Goal: Information Seeking & Learning: Learn about a topic

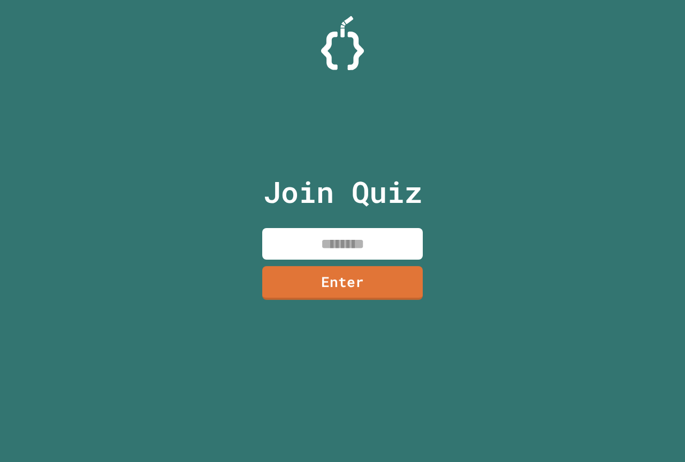
click at [346, 237] on input at bounding box center [342, 244] width 161 height 32
drag, startPoint x: 346, startPoint y: 237, endPoint x: 316, endPoint y: 240, distance: 30.2
click at [316, 240] on input at bounding box center [342, 244] width 161 height 32
type input "********"
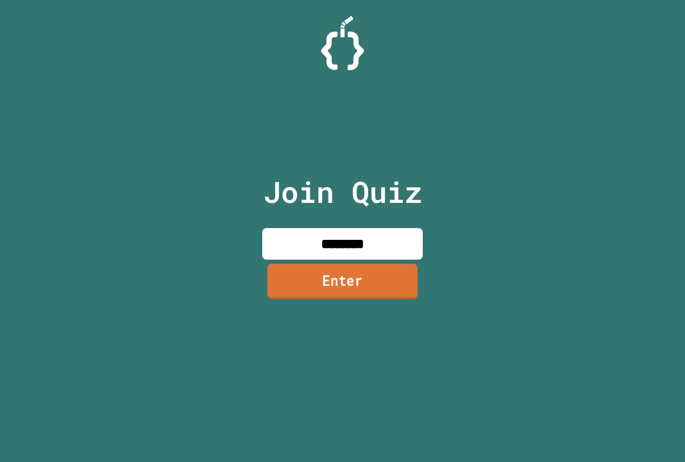
click at [299, 290] on link "Enter" at bounding box center [343, 280] width 150 height 35
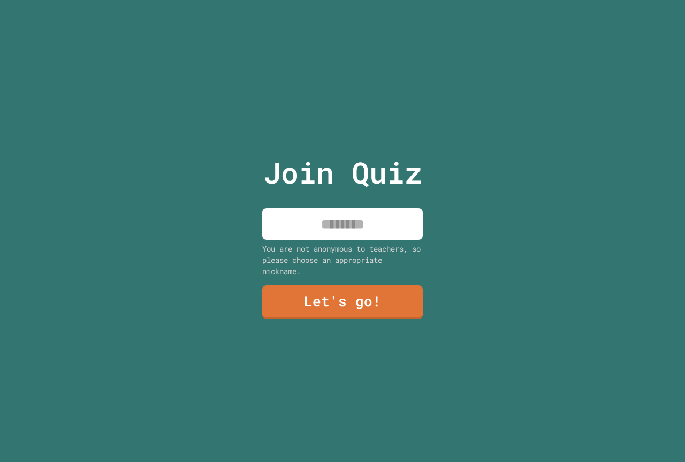
click at [380, 211] on input at bounding box center [342, 224] width 161 height 32
type input "*****"
click at [274, 284] on link "Let's go!" at bounding box center [342, 301] width 163 height 35
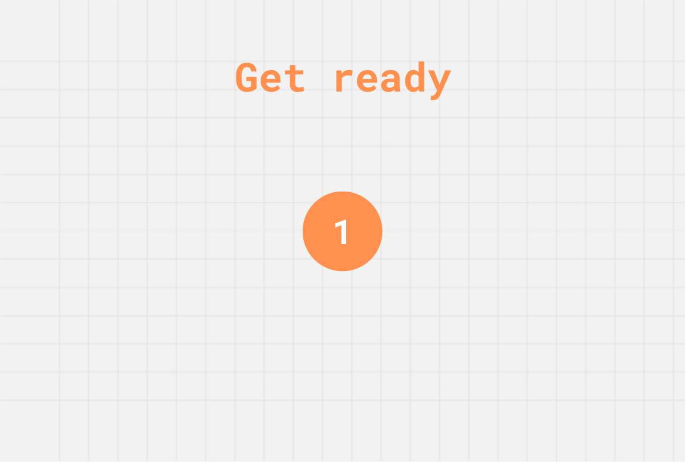
drag, startPoint x: 352, startPoint y: 238, endPoint x: 368, endPoint y: 256, distance: 24.3
click at [368, 256] on div "Get ready 1" at bounding box center [342, 231] width 80 height 462
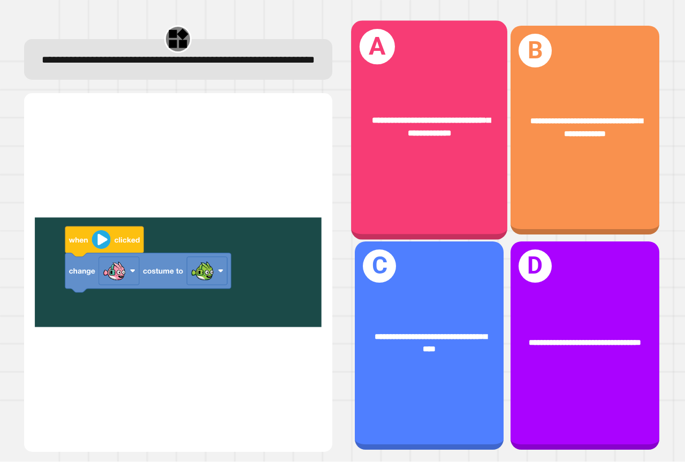
click at [454, 155] on div "**********" at bounding box center [429, 130] width 156 height 219
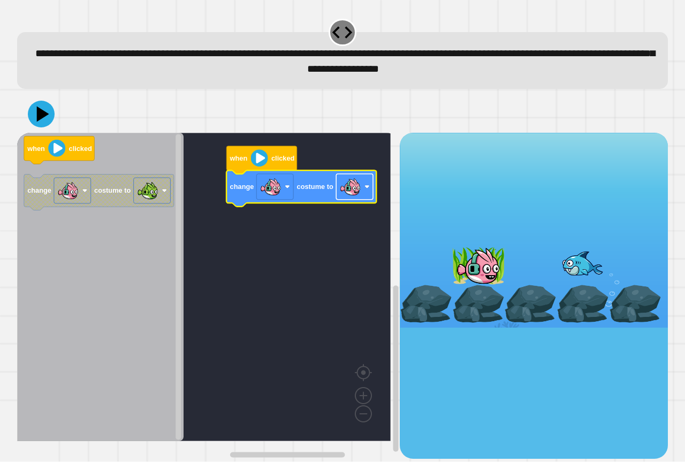
click at [364, 193] on rect "Blockly Workspace" at bounding box center [354, 187] width 37 height 26
click at [42, 133] on div at bounding box center [342, 113] width 651 height 37
click at [42, 127] on icon at bounding box center [41, 114] width 32 height 32
drag, startPoint x: 467, startPoint y: 268, endPoint x: 526, endPoint y: 260, distance: 59.5
click at [515, 260] on div at bounding box center [534, 230] width 268 height 195
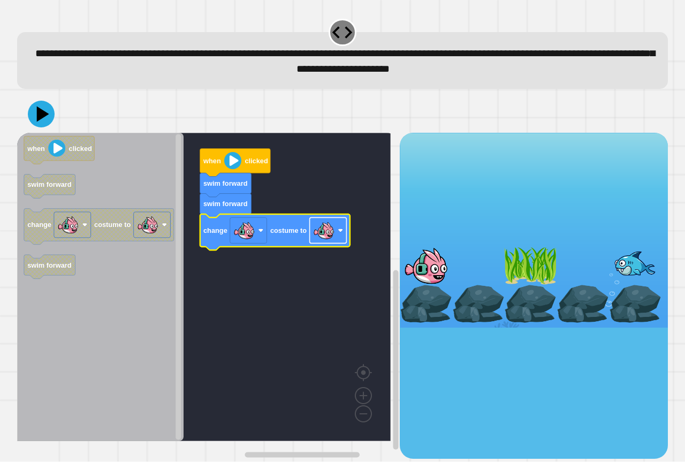
click at [322, 233] on image "Blockly Workspace" at bounding box center [323, 230] width 21 height 21
drag, startPoint x: 44, startPoint y: 120, endPoint x: 40, endPoint y: 123, distance: 5.5
click at [42, 122] on icon at bounding box center [41, 114] width 32 height 32
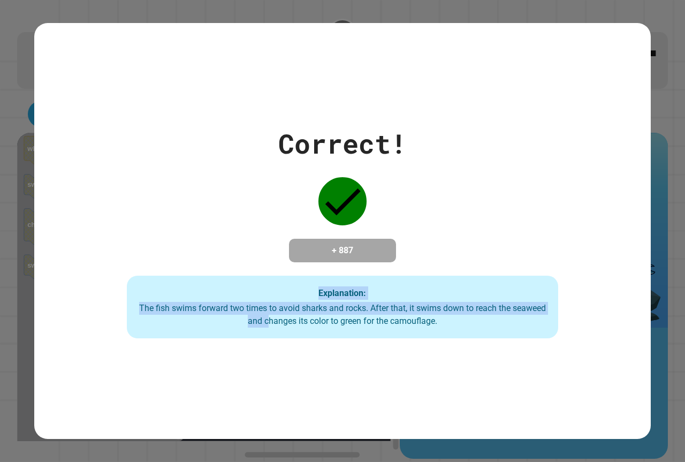
drag, startPoint x: 265, startPoint y: 358, endPoint x: 0, endPoint y: 34, distance: 419.1
click at [0, 34] on div "Correct! + 887 Explanation: The fish swims forward two times to avoid sharks an…" at bounding box center [342, 231] width 685 height 462
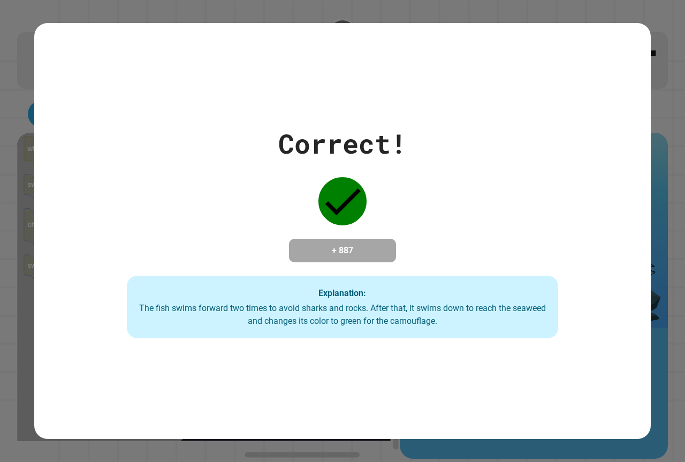
drag, startPoint x: 0, startPoint y: 34, endPoint x: 508, endPoint y: 114, distance: 514.2
click at [508, 124] on div "Correct! + 887 Explanation: The fish swims forward two times to avoid sharks an…" at bounding box center [342, 231] width 617 height 215
drag, startPoint x: 247, startPoint y: 135, endPoint x: 268, endPoint y: 146, distance: 23.9
click at [268, 146] on div "Correct! + 887 Explanation: The fish swims forward two times to avoid sharks an…" at bounding box center [342, 231] width 617 height 215
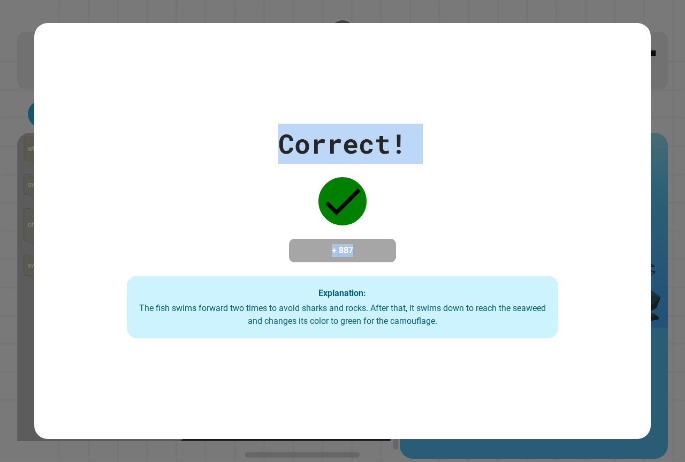
click at [213, 109] on div "Correct! + 887 Explanation: The fish swims forward two times to avoid sharks an…" at bounding box center [342, 231] width 617 height 416
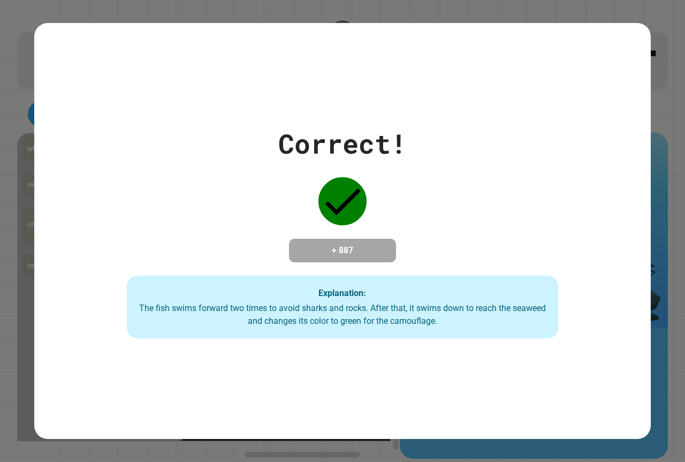
click at [0, 42] on div "Correct! + 887 Explanation: The fish swims forward two times to avoid sharks an…" at bounding box center [342, 231] width 685 height 462
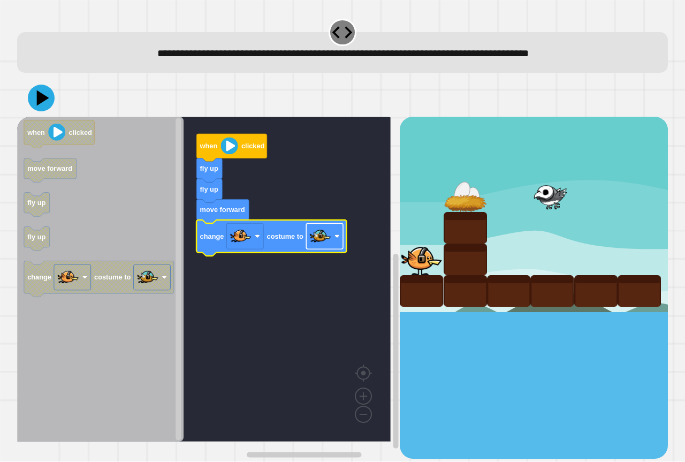
click at [315, 240] on image "Blockly Workspace" at bounding box center [320, 236] width 21 height 21
click at [41, 102] on icon at bounding box center [43, 98] width 15 height 19
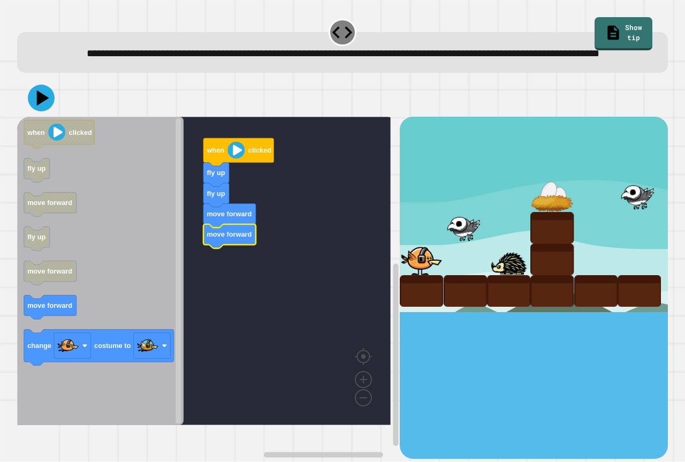
click at [32, 328] on icon "when clicked fly up move forward fly up move forward move forward change costum…" at bounding box center [100, 271] width 166 height 308
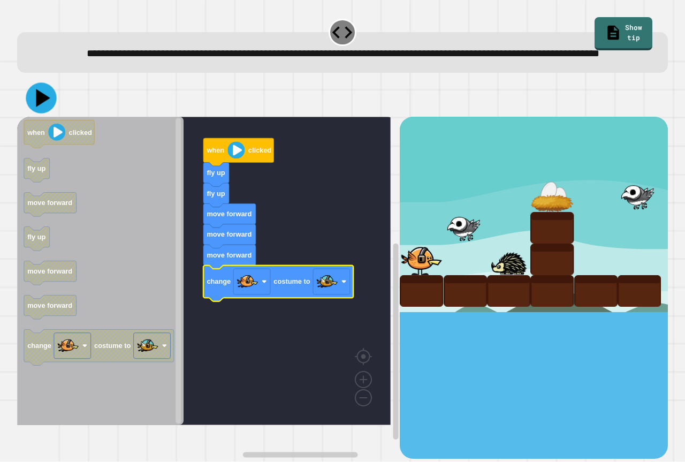
click at [34, 113] on icon at bounding box center [41, 98] width 31 height 31
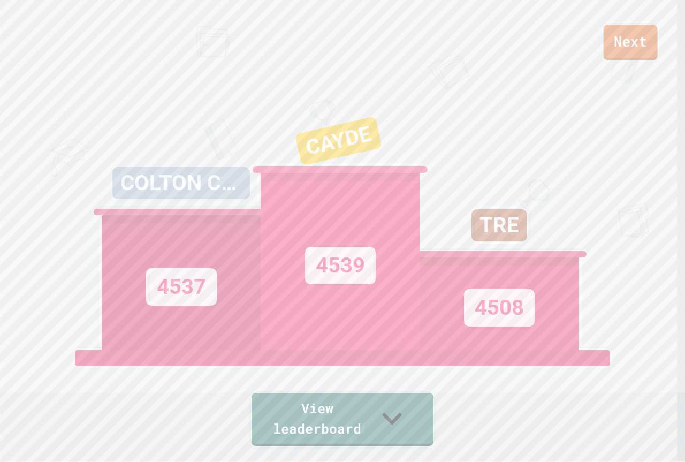
click at [628, 32] on link "Next" at bounding box center [631, 42] width 54 height 35
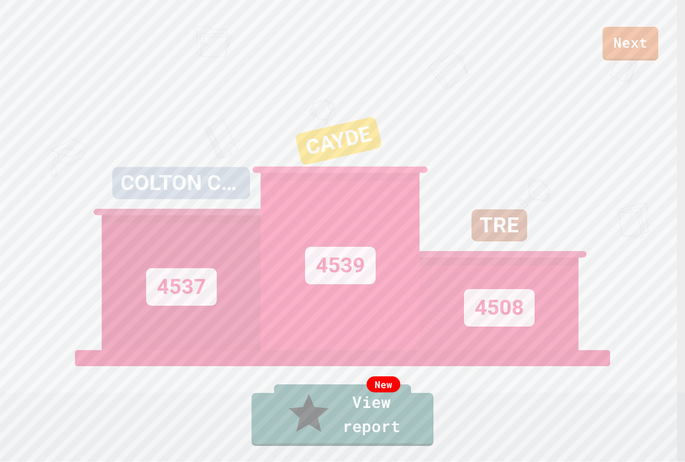
drag, startPoint x: 300, startPoint y: 305, endPoint x: 339, endPoint y: 282, distance: 45.3
drag, startPoint x: 339, startPoint y: 282, endPoint x: 633, endPoint y: 31, distance: 386.5
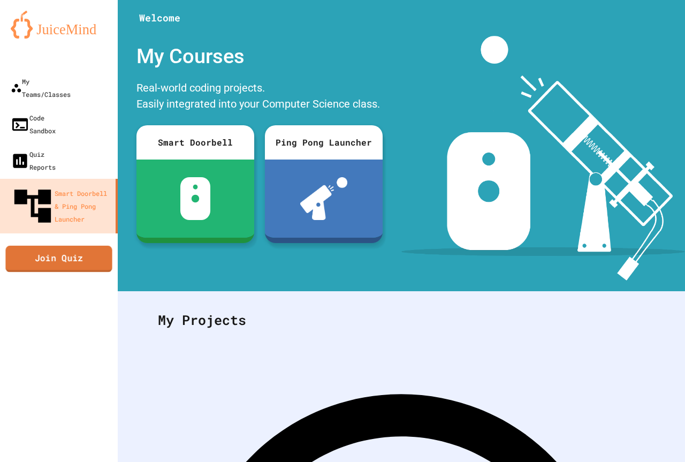
click at [59, 246] on link "Join Quiz" at bounding box center [58, 259] width 107 height 27
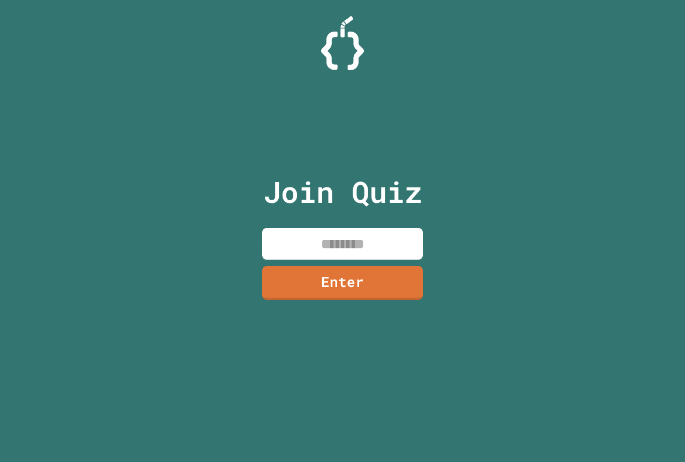
click at [380, 228] on input at bounding box center [342, 244] width 161 height 32
type input "********"
click at [327, 290] on link "Enter" at bounding box center [342, 281] width 163 height 35
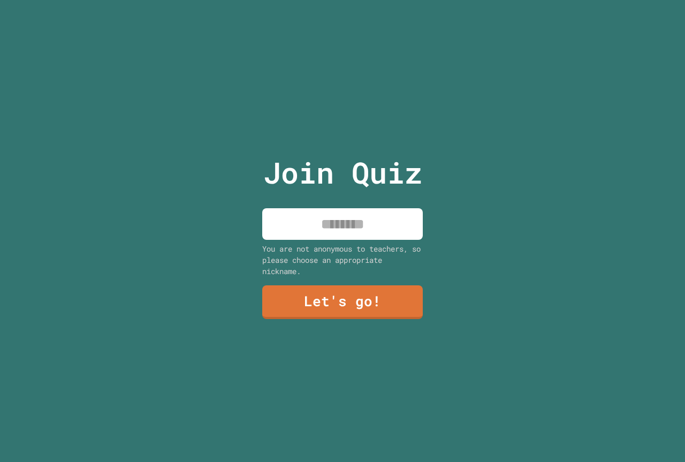
click at [351, 231] on input at bounding box center [342, 224] width 161 height 32
type input "****"
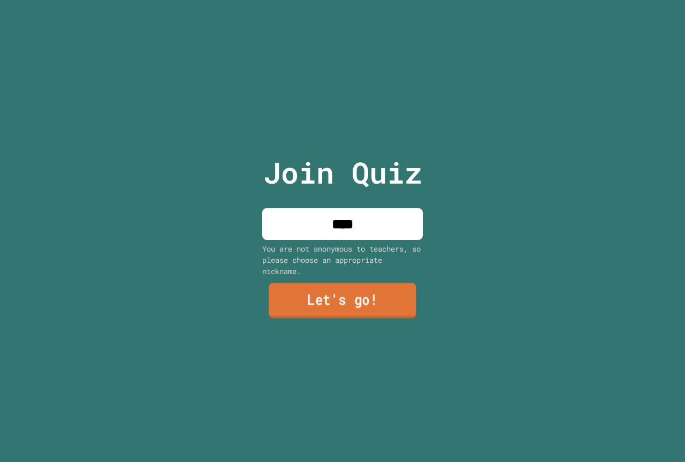
click at [315, 298] on link "Let's go!" at bounding box center [342, 300] width 147 height 35
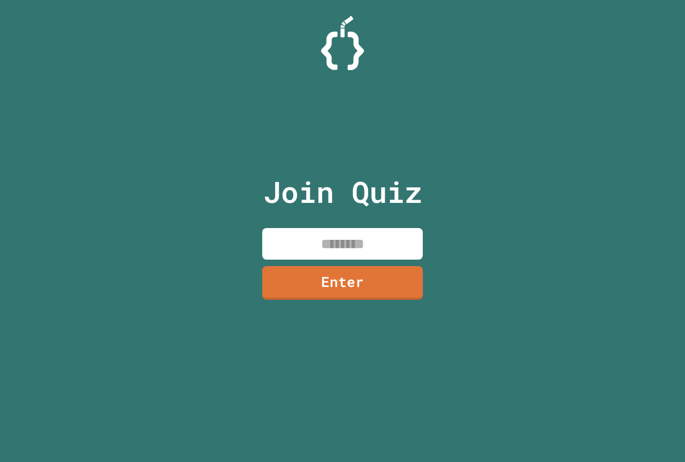
click at [390, 245] on input at bounding box center [342, 244] width 161 height 32
type input "********"
click at [403, 283] on link "Enter" at bounding box center [342, 281] width 158 height 35
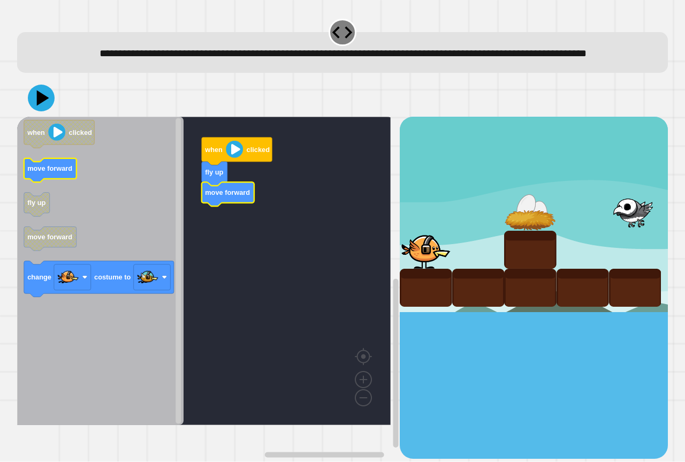
click at [28, 191] on icon "when clicked move forward fly up move forward change costume to" at bounding box center [100, 271] width 166 height 308
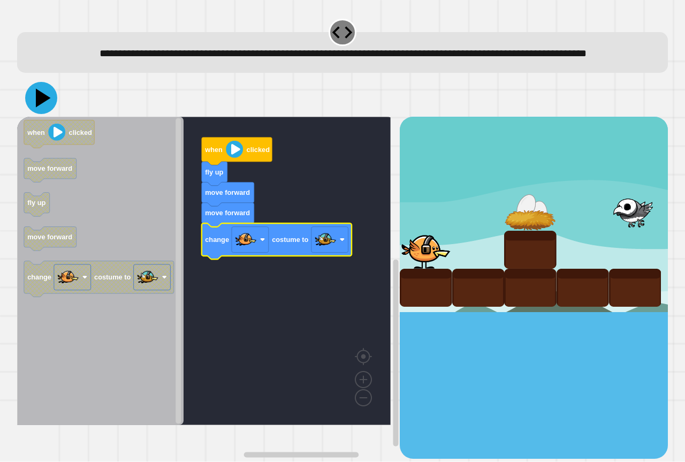
click at [33, 114] on icon at bounding box center [41, 98] width 32 height 32
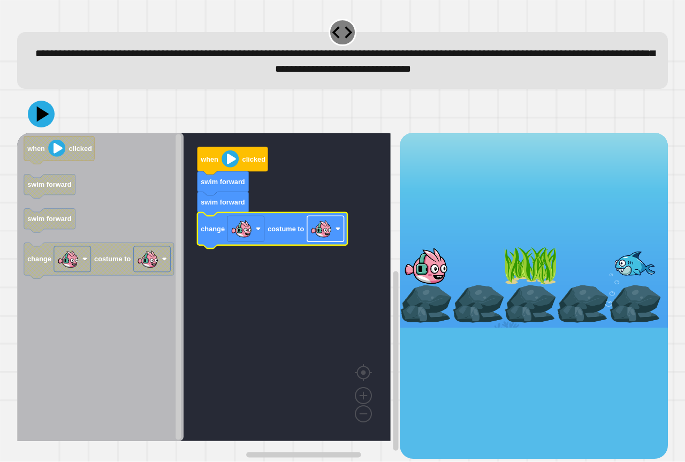
click at [318, 233] on image "Blockly Workspace" at bounding box center [320, 228] width 21 height 21
click at [48, 124] on div at bounding box center [342, 113] width 651 height 37
click at [47, 124] on icon at bounding box center [41, 114] width 32 height 32
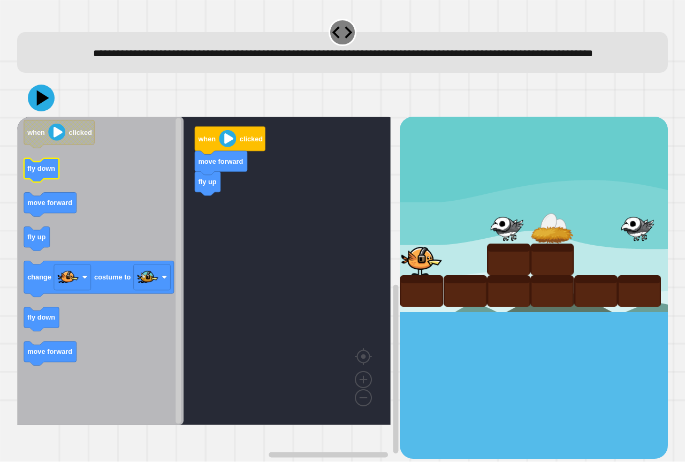
click at [40, 183] on icon "Blockly Workspace" at bounding box center [41, 170] width 35 height 24
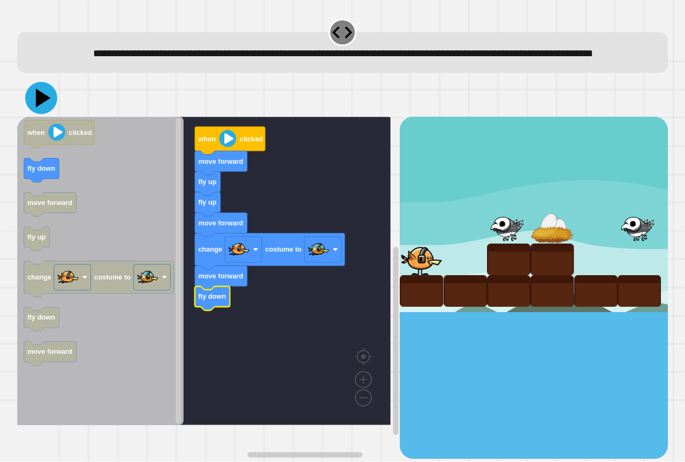
click at [40, 107] on icon at bounding box center [41, 98] width 32 height 32
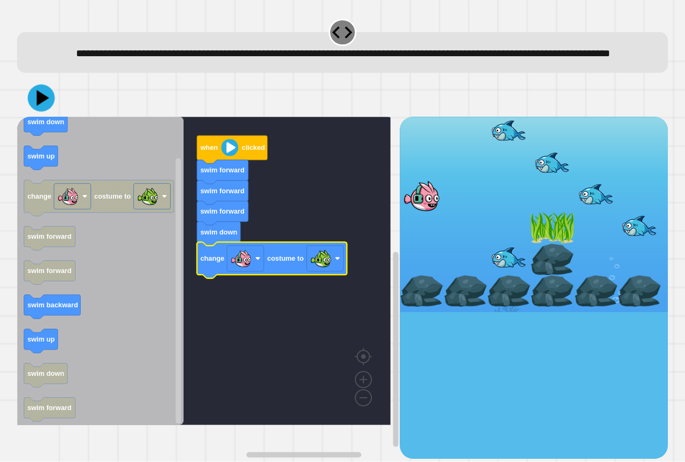
click at [32, 112] on icon at bounding box center [41, 98] width 27 height 27
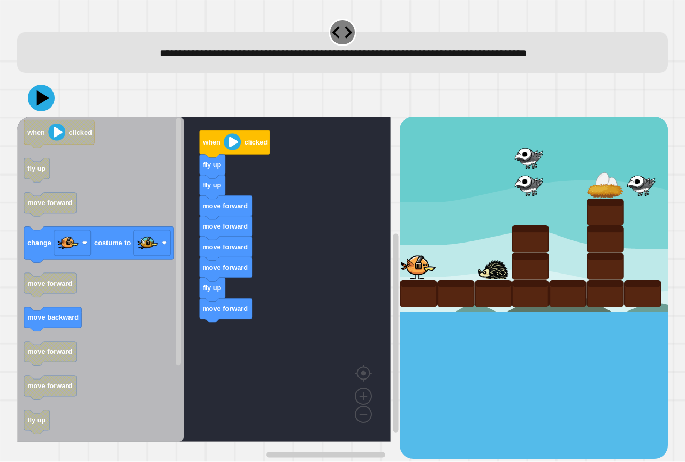
click at [259, 347] on div "when clicked fly up fly up move forward move forward move forward move forward …" at bounding box center [208, 287] width 383 height 341
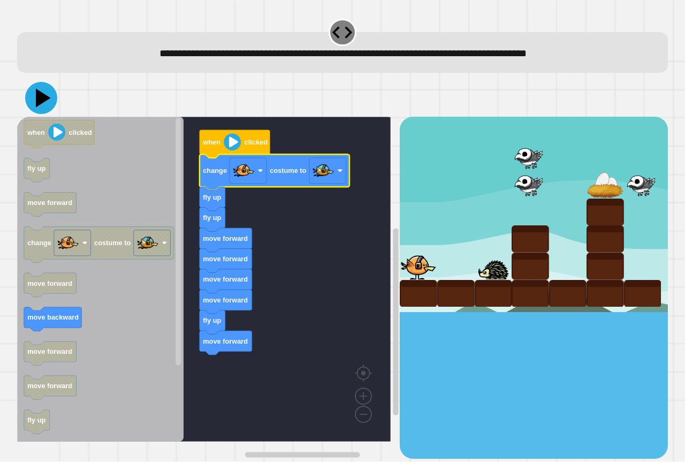
click at [42, 107] on icon at bounding box center [41, 98] width 32 height 32
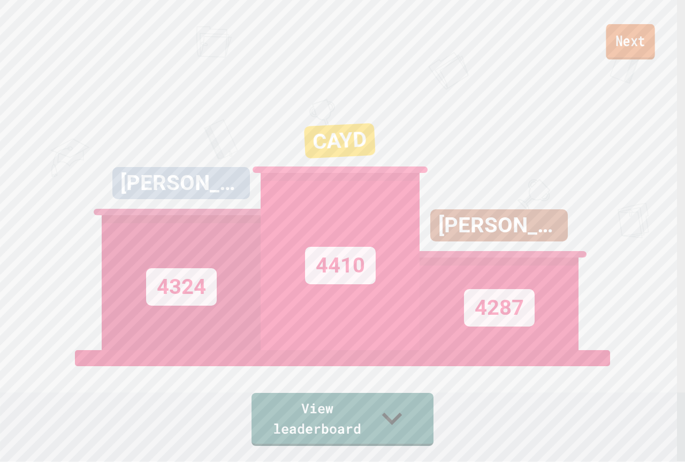
click at [623, 47] on link "Next" at bounding box center [630, 41] width 49 height 35
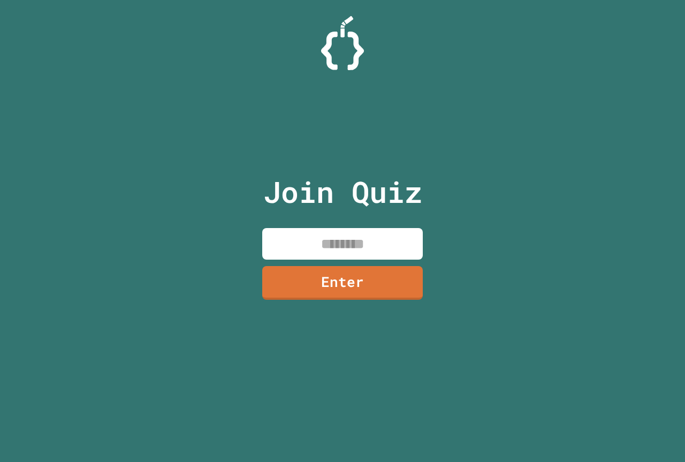
click at [353, 245] on input at bounding box center [342, 244] width 161 height 32
paste input "********"
type input "********"
click at [284, 273] on link "Enter" at bounding box center [342, 281] width 161 height 35
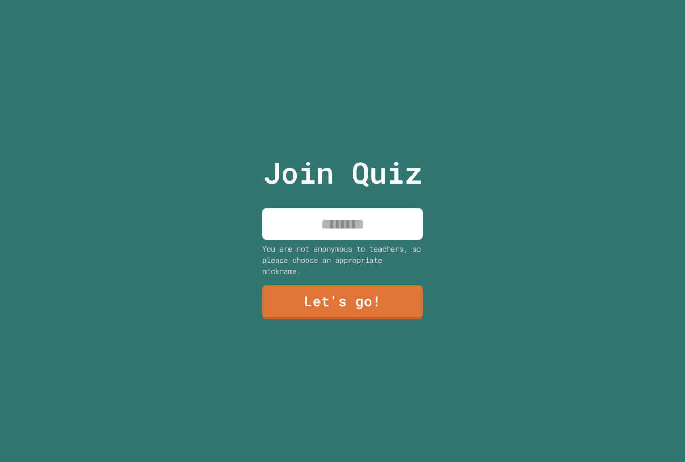
drag, startPoint x: 336, startPoint y: 225, endPoint x: 356, endPoint y: 233, distance: 21.4
click at [336, 225] on input at bounding box center [342, 224] width 161 height 32
type input "****"
click at [380, 295] on link "Let's go!" at bounding box center [343, 302] width 162 height 34
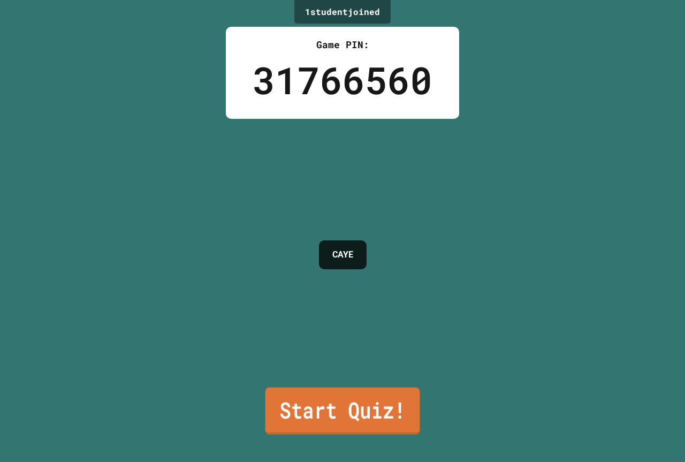
click at [336, 406] on link "Start Quiz!" at bounding box center [342, 411] width 155 height 47
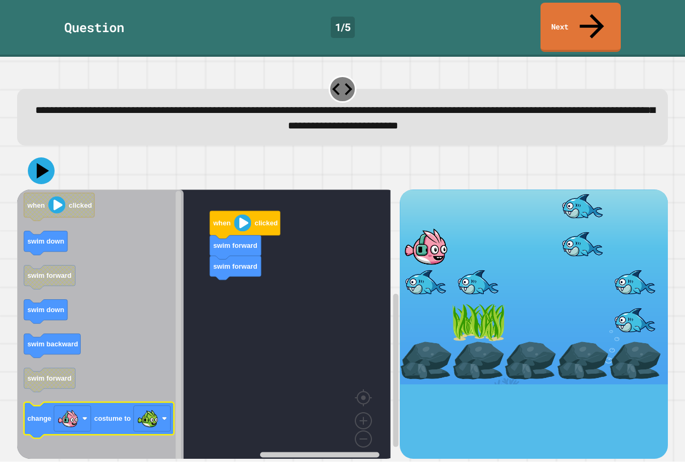
click at [114, 402] on icon "Blockly Workspace" at bounding box center [99, 420] width 150 height 36
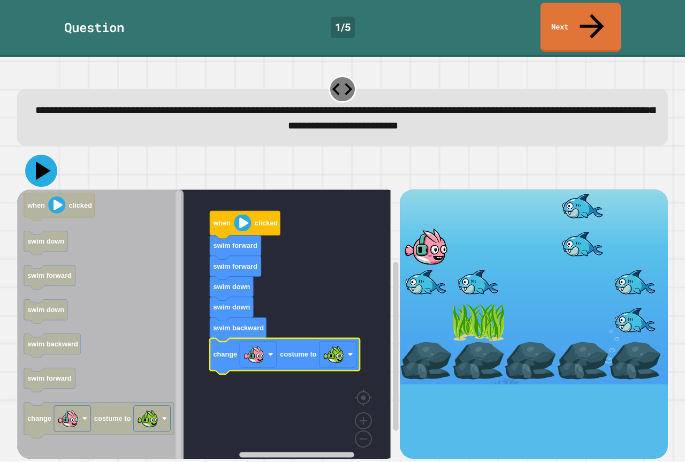
click at [43, 155] on icon at bounding box center [41, 171] width 32 height 32
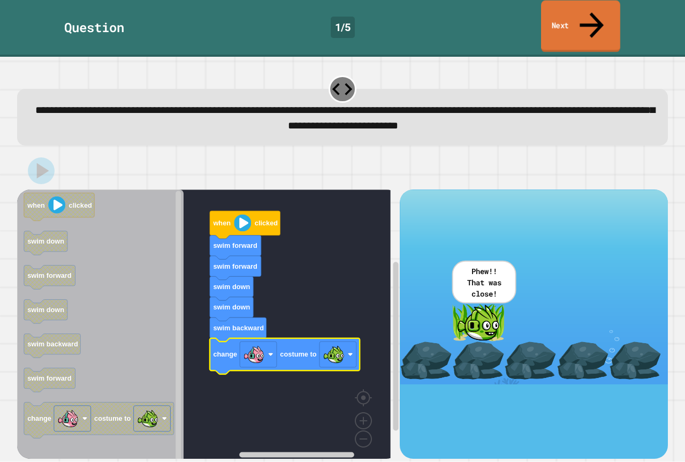
click at [600, 13] on link "Next" at bounding box center [580, 27] width 79 height 52
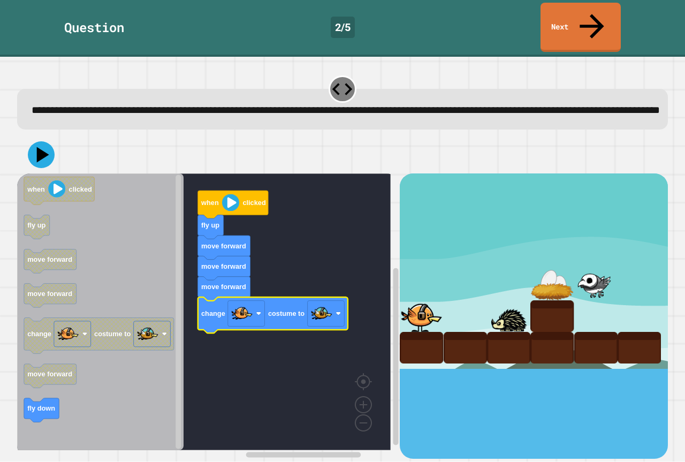
click at [31, 149] on icon at bounding box center [41, 154] width 27 height 27
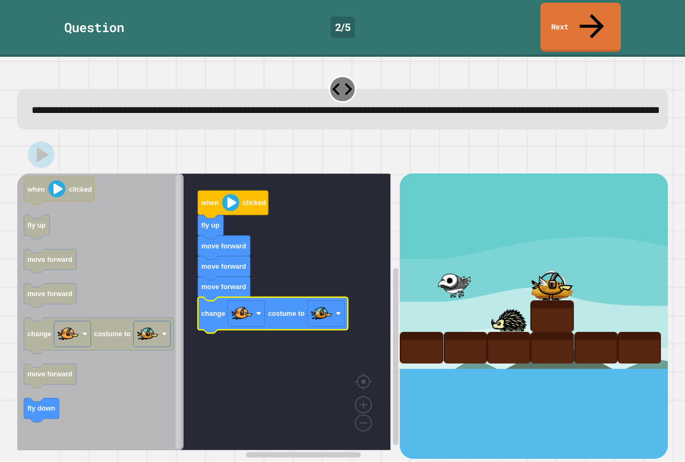
drag, startPoint x: 350, startPoint y: 124, endPoint x: 213, endPoint y: 125, distance: 136.5
click at [213, 133] on div "when clicked fly up move forward move forward move forward change costume to wh…" at bounding box center [343, 297] width 658 height 329
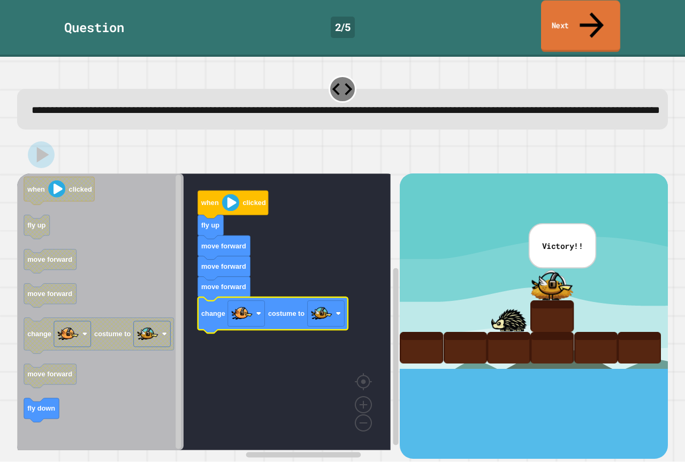
click at [603, 9] on link "Next" at bounding box center [580, 27] width 79 height 52
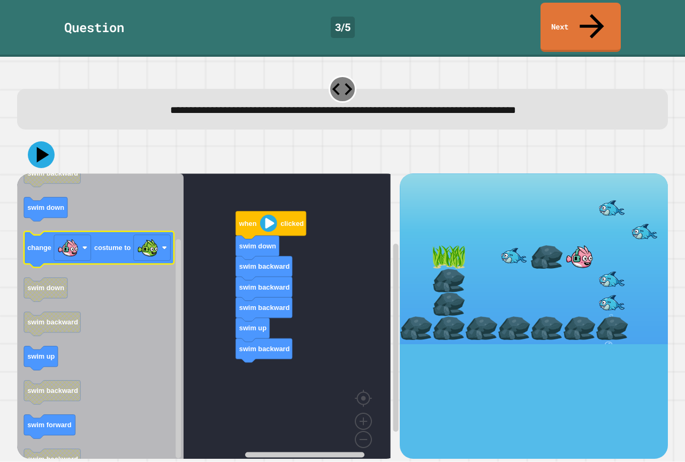
click at [33, 222] on icon "when clicked swim up swim backward swim down change costume to swim down swim b…" at bounding box center [100, 319] width 166 height 293
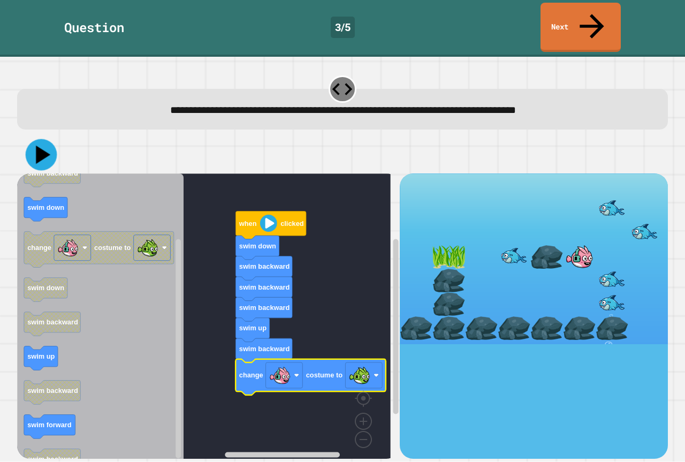
click at [47, 139] on icon at bounding box center [42, 155] width 32 height 32
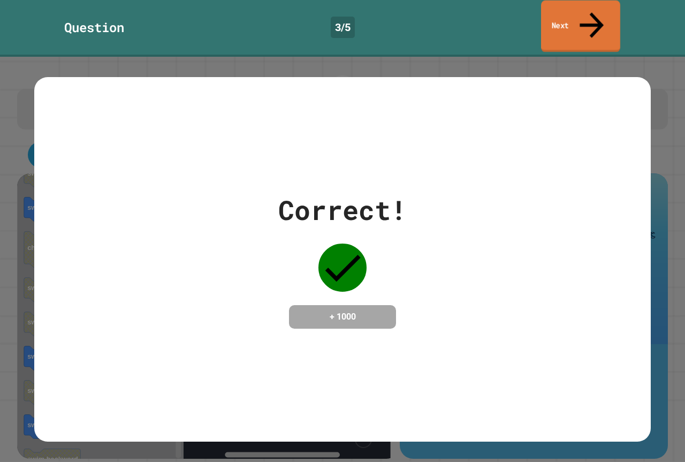
click at [580, 11] on link "Next" at bounding box center [580, 27] width 79 height 52
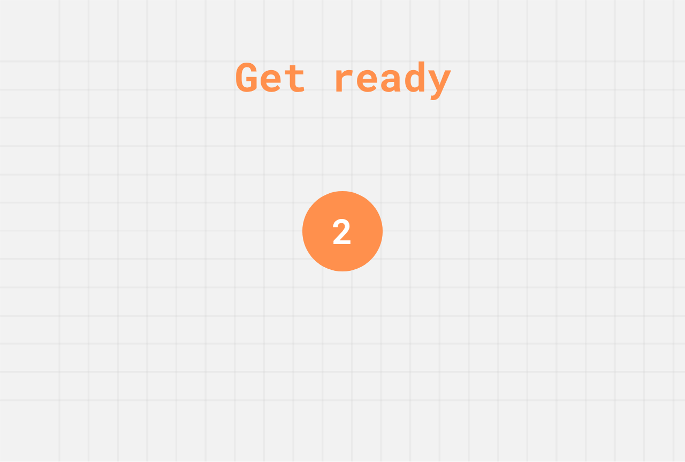
drag, startPoint x: 330, startPoint y: 220, endPoint x: 343, endPoint y: 221, distance: 12.4
click at [343, 221] on div "2" at bounding box center [342, 231] width 21 height 52
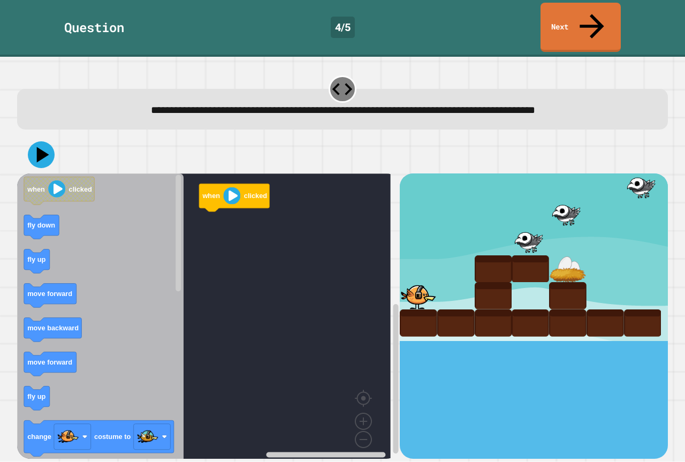
click at [343, 227] on rect "Blockly Workspace" at bounding box center [204, 319] width 374 height 293
drag, startPoint x: 405, startPoint y: 236, endPoint x: 406, endPoint y: 221, distance: 15.5
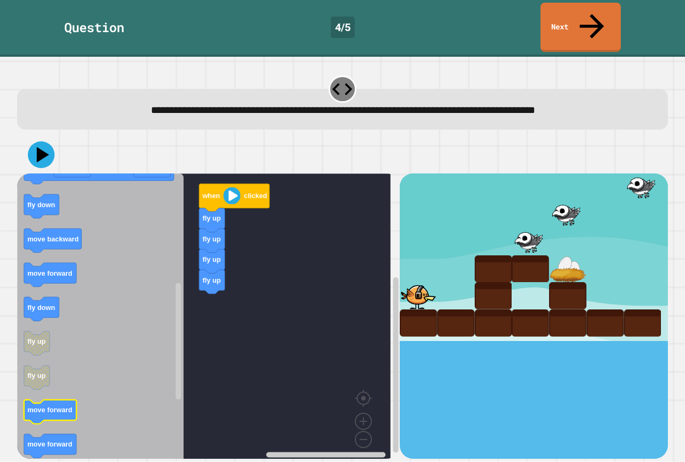
click at [45, 393] on icon "when clicked fly down fly up move forward move backward move forward fly up cha…" at bounding box center [100, 319] width 166 height 293
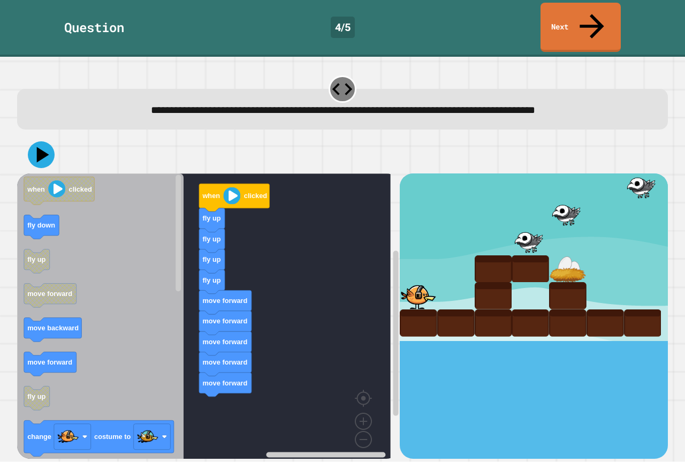
click at [212, 365] on div "when clicked fly up fly up fly up fly up move forward move forward move forward…" at bounding box center [208, 315] width 383 height 285
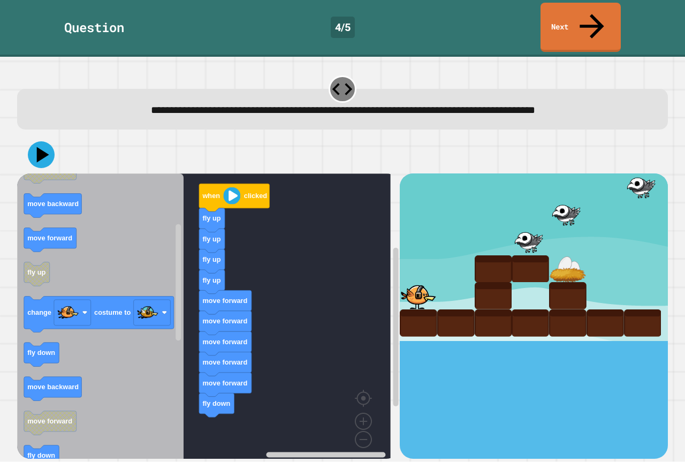
click at [150, 309] on icon "when clicked fly down fly up move forward move backward move forward fly up cha…" at bounding box center [100, 319] width 166 height 293
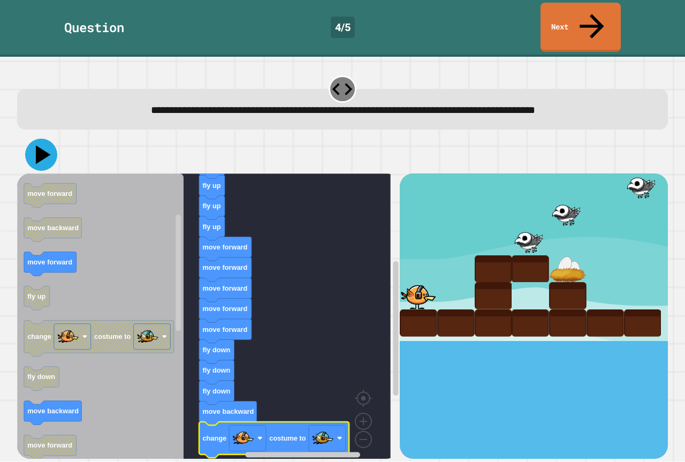
click at [36, 141] on icon at bounding box center [41, 155] width 32 height 32
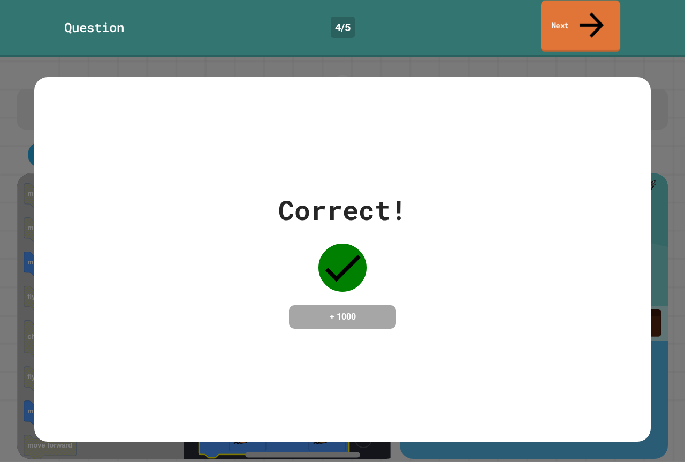
click at [575, 14] on link "Next" at bounding box center [580, 27] width 79 height 52
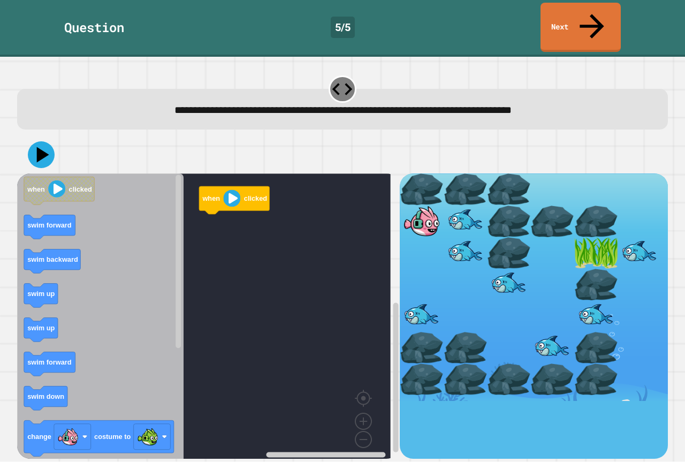
click at [206, 224] on rect "Blockly Workspace" at bounding box center [204, 319] width 374 height 293
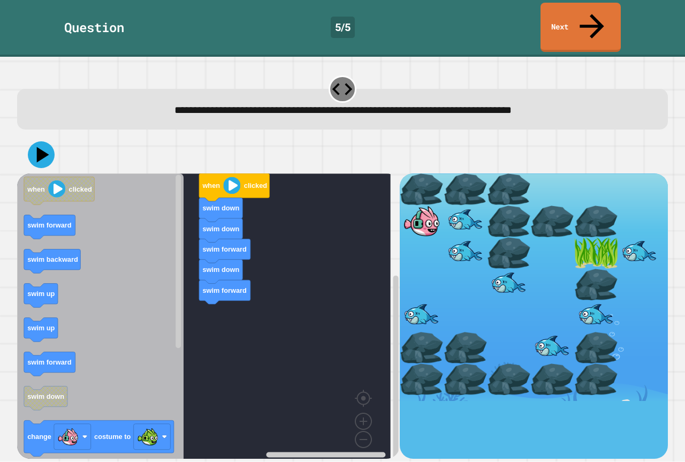
click at [138, 258] on icon "when clicked swim forward swim backward swim up swim up swim forward swim down …" at bounding box center [100, 319] width 166 height 293
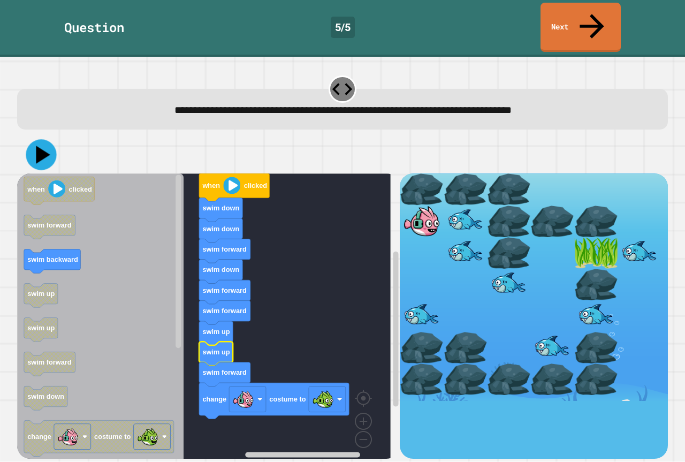
click at [30, 140] on icon at bounding box center [41, 155] width 31 height 31
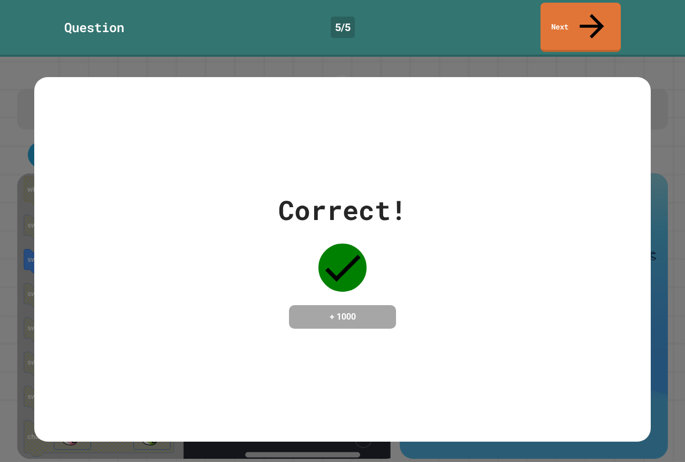
click at [567, 28] on div "Question 5 / 5 Next" at bounding box center [342, 28] width 685 height 57
click at [565, 23] on link "Next" at bounding box center [581, 27] width 80 height 52
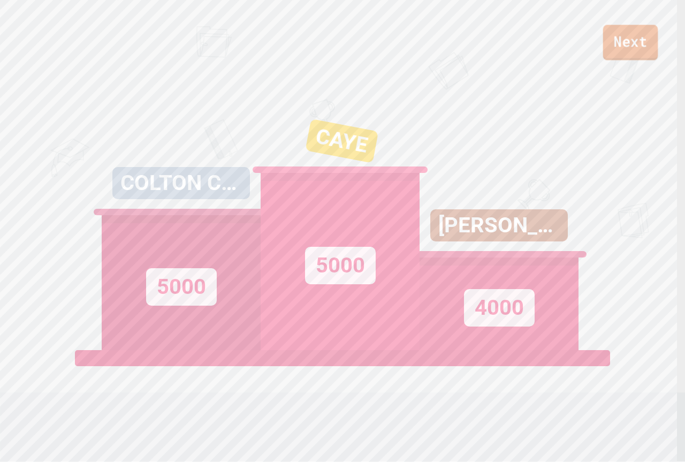
click at [628, 44] on link "Next" at bounding box center [630, 42] width 55 height 35
